Goal: Task Accomplishment & Management: Complete application form

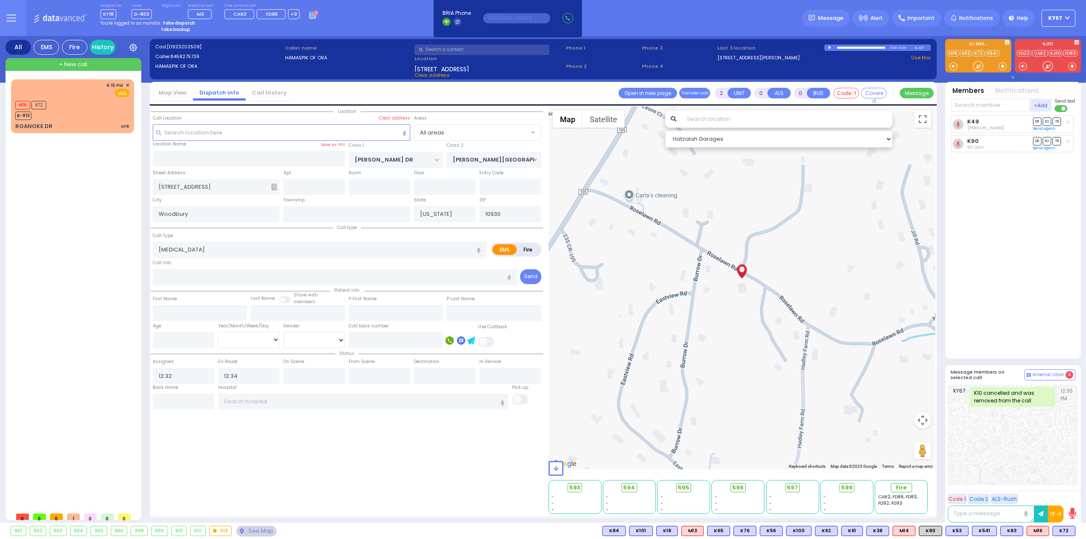
select select
click at [174, 21] on strong "Take dispatch" at bounding box center [178, 23] width 33 height 6
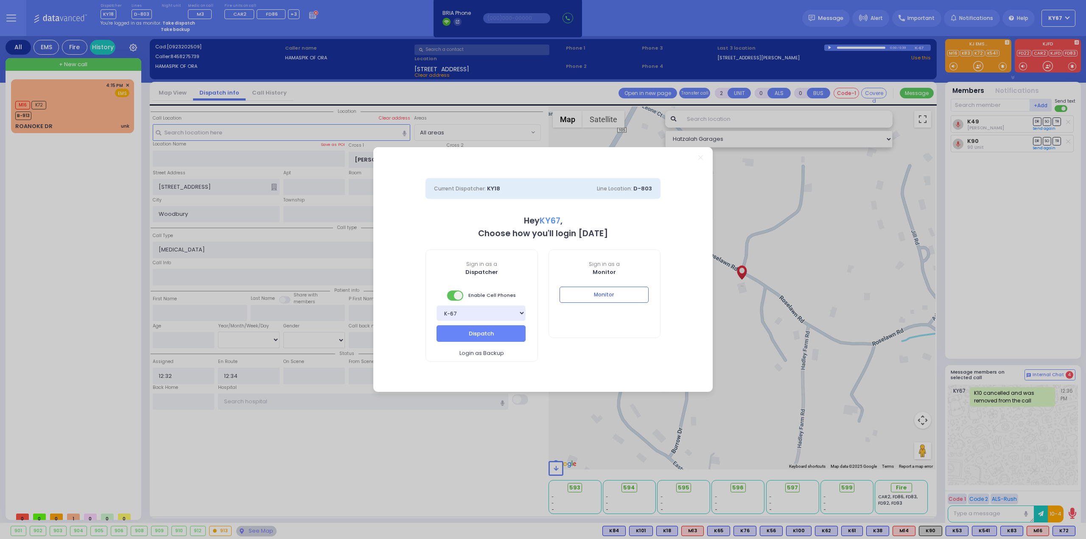
select select "9"
click at [483, 336] on button "Dispatch" at bounding box center [480, 333] width 89 height 16
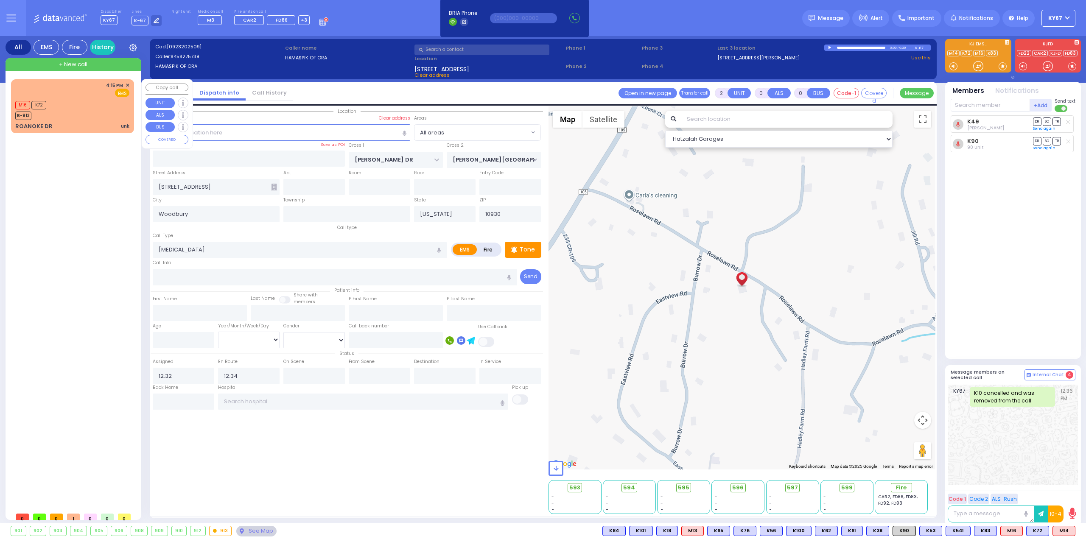
click at [76, 106] on div "M16 K72 B-913" at bounding box center [72, 109] width 114 height 21
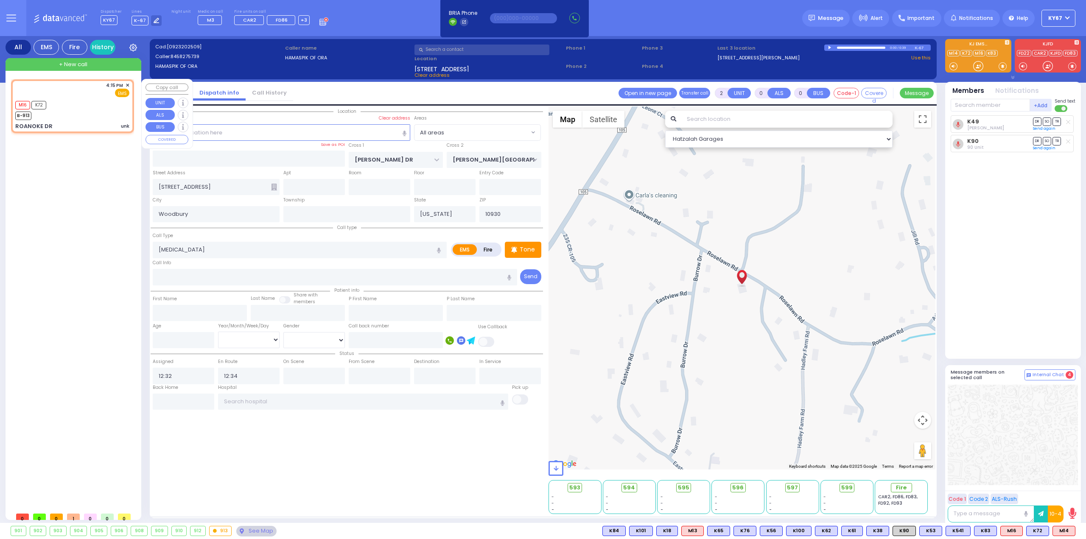
type input "1"
select select
type input "unk"
radio input "true"
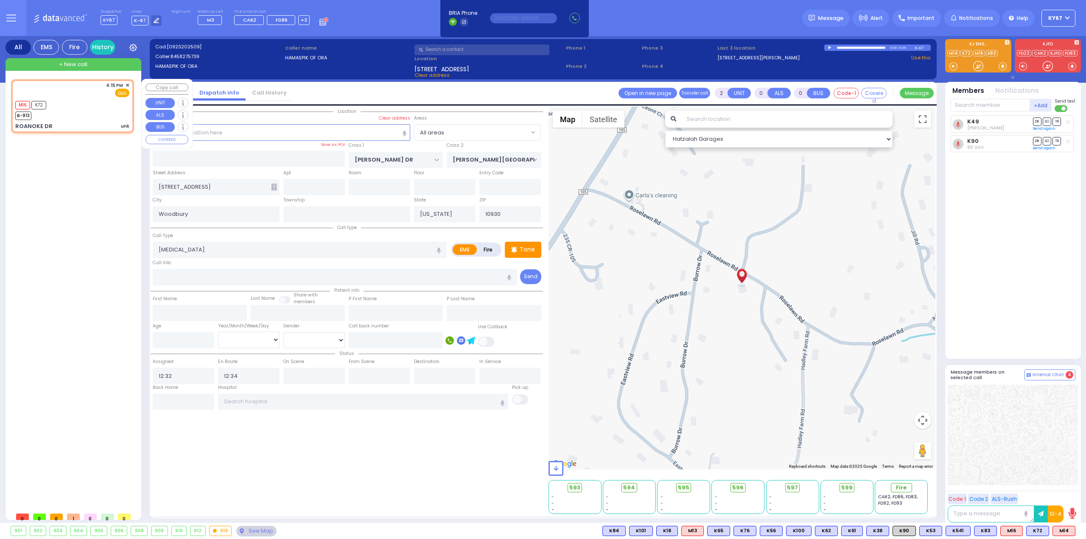
select select
type input "16:15"
type input "16:16"
type input "ROANOKE DR"
type input "MONROE"
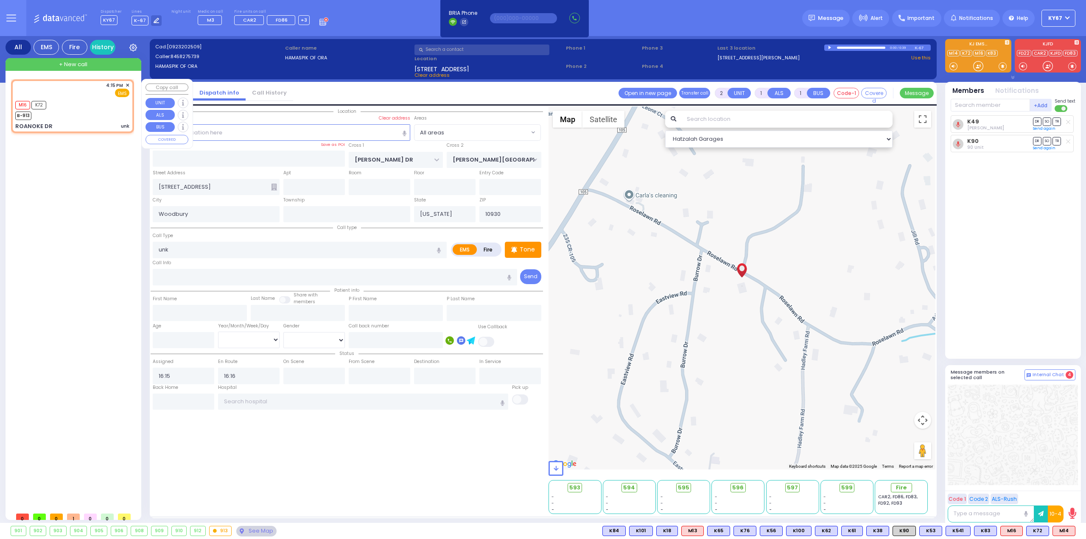
type input "10950"
select select "Hatzalah Garages"
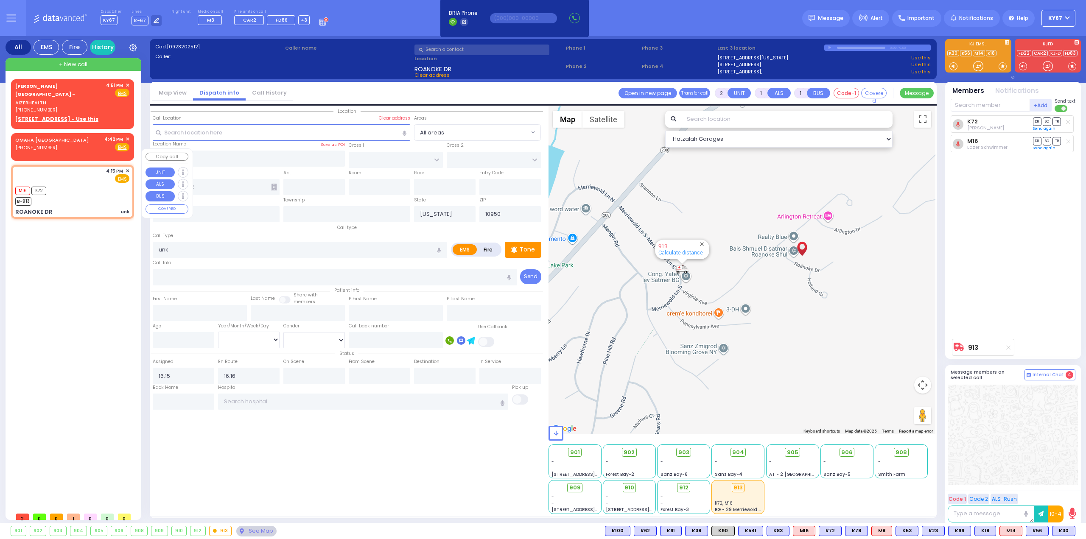
click at [129, 166] on div "4:15 PM ✕ EMS M16 K72" at bounding box center [73, 191] width 120 height 51
select select
radio input "true"
select select
select select "Hatzalah Garages"
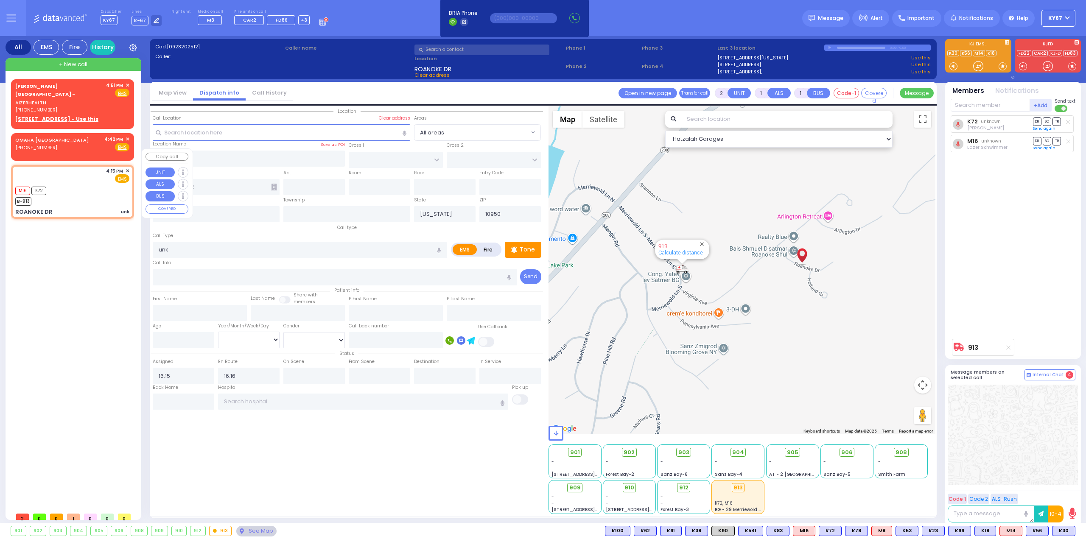
click at [128, 168] on span "✕" at bounding box center [128, 171] width 4 height 7
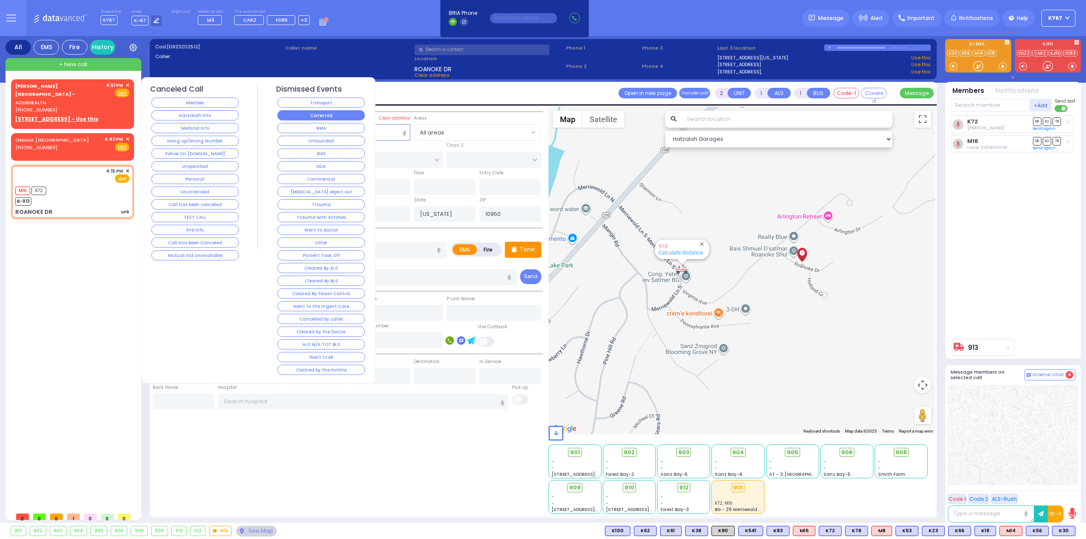
click at [293, 116] on button "Corrected" at bounding box center [320, 115] width 87 height 10
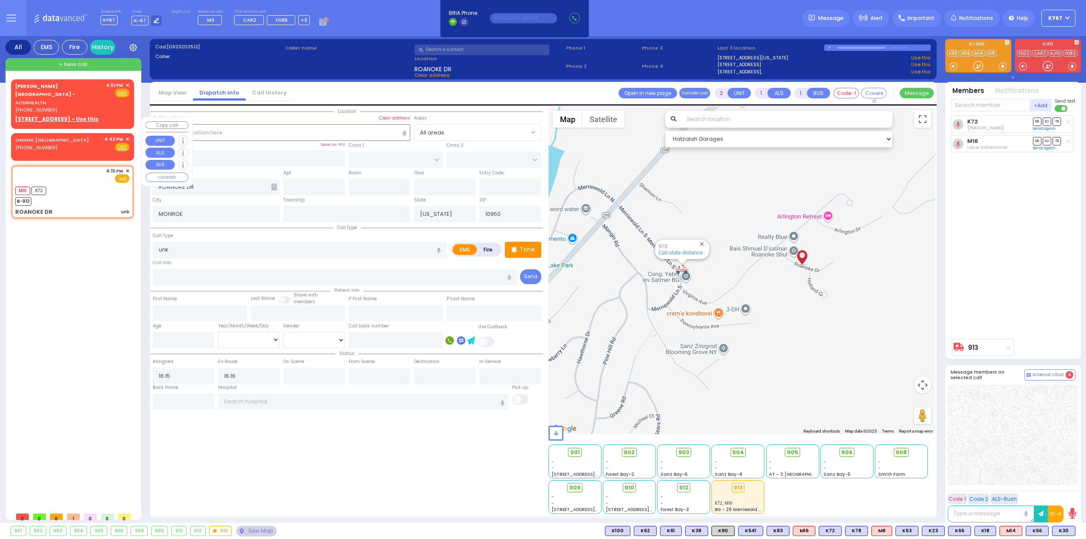
select select
radio input "true"
select select
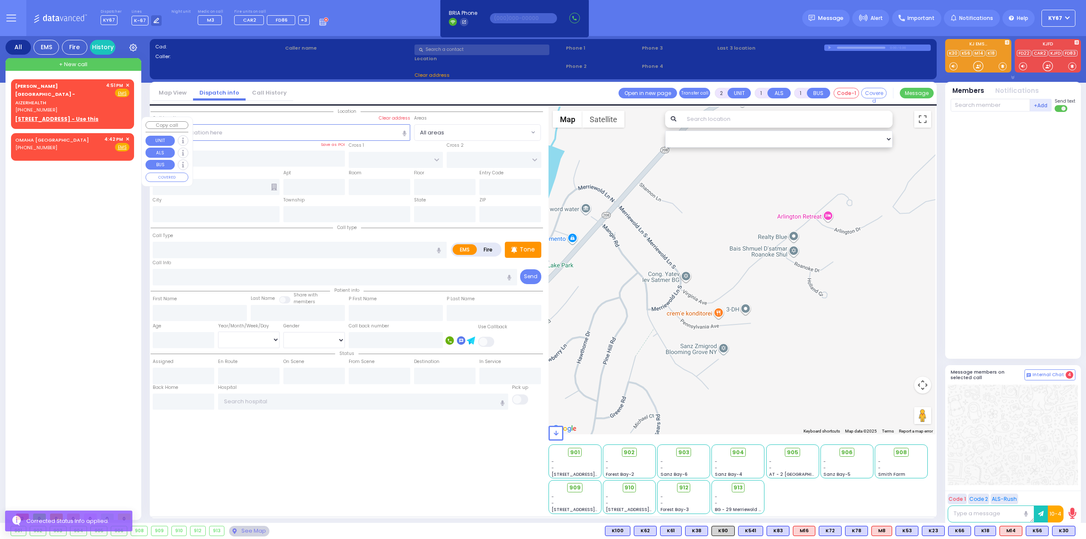
click at [129, 136] on span "✕" at bounding box center [128, 139] width 4 height 7
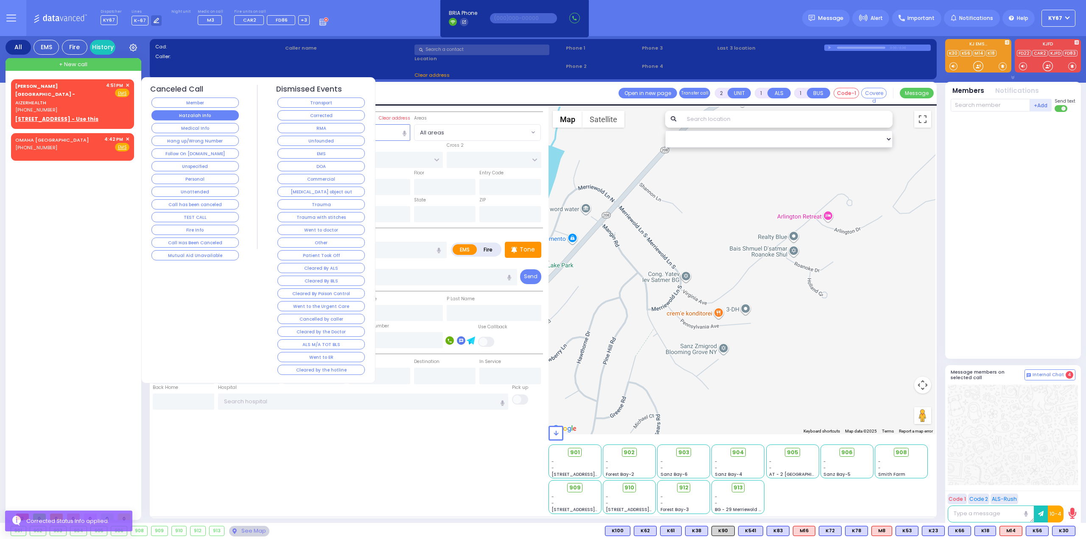
click at [191, 117] on button "Hatzalah Info" at bounding box center [194, 115] width 87 height 10
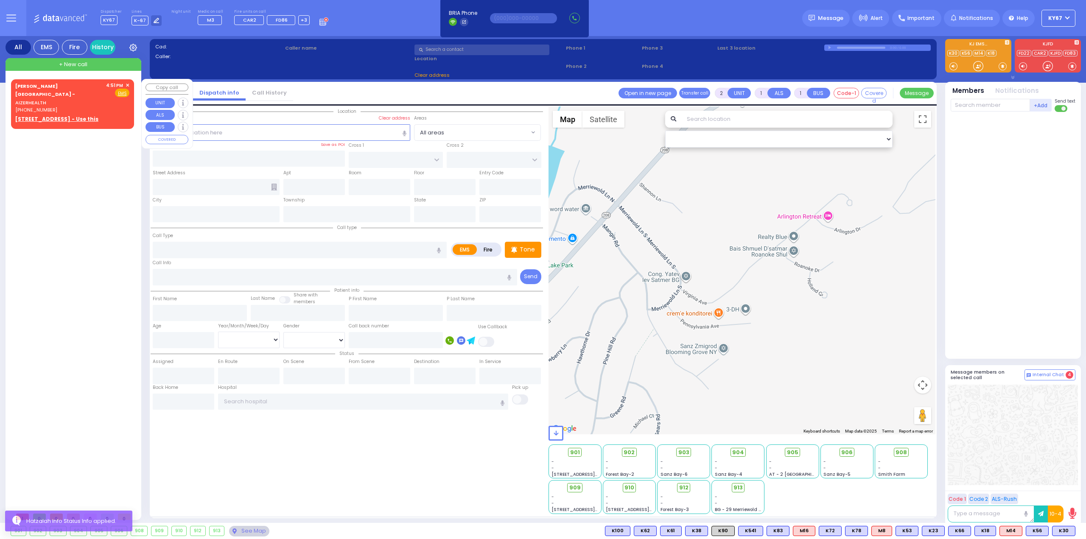
click at [127, 84] on span "✕" at bounding box center [128, 85] width 4 height 7
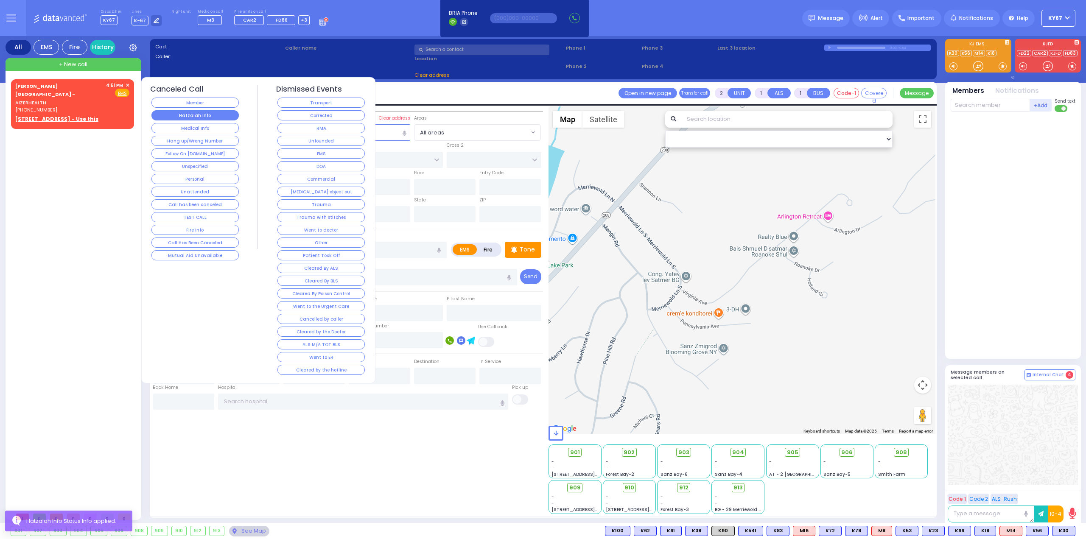
click at [213, 117] on button "Hatzalah Info" at bounding box center [194, 115] width 87 height 10
